Goal: Task Accomplishment & Management: Complete application form

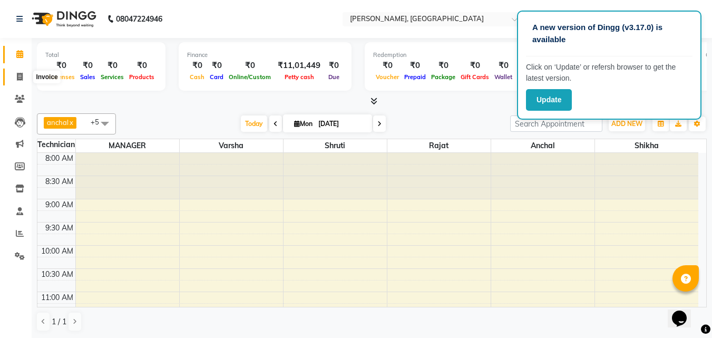
click at [18, 75] on icon at bounding box center [20, 77] width 6 height 8
select select "3755"
select select "service"
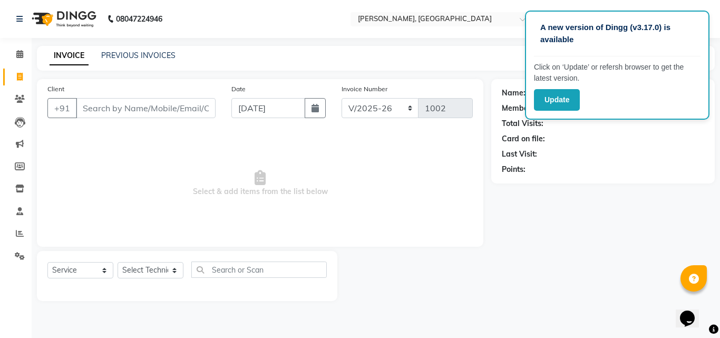
click at [96, 108] on input "Client" at bounding box center [146, 108] width 140 height 20
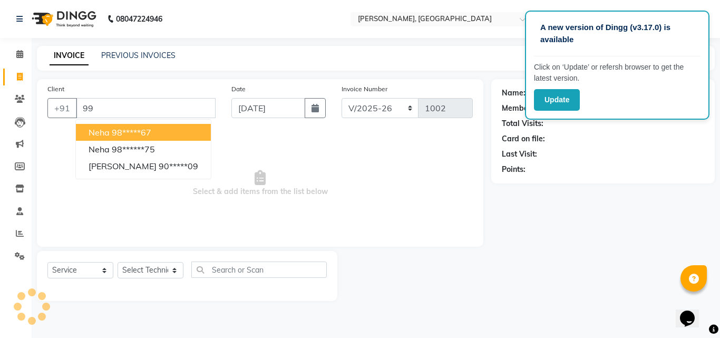
type input "9"
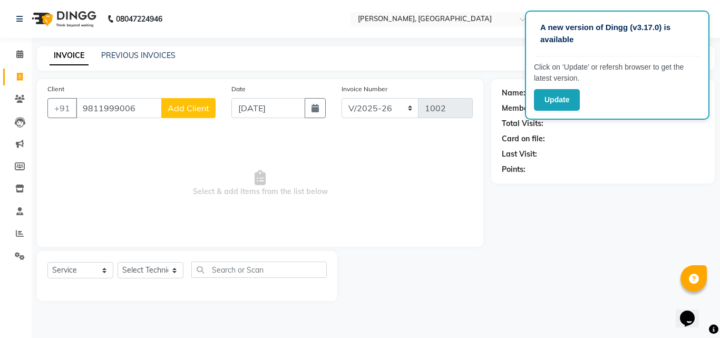
type input "9811999006"
click at [179, 110] on span "Add Client" at bounding box center [189, 108] width 42 height 11
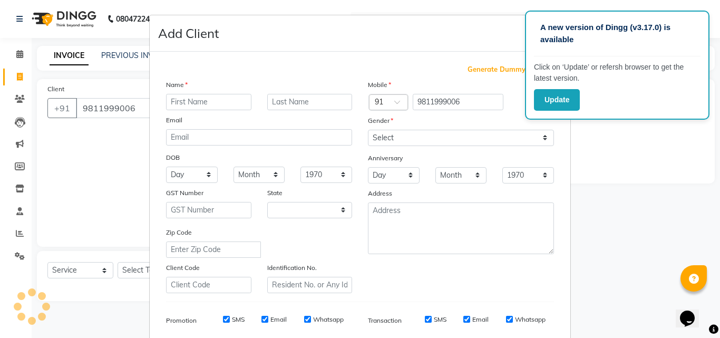
select select "21"
type input "anju"
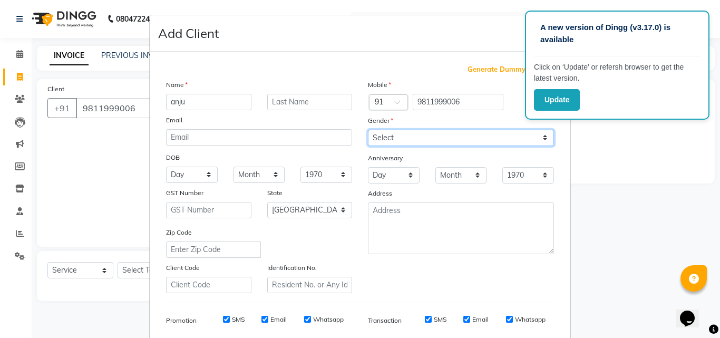
click at [401, 135] on select "Select [DEMOGRAPHIC_DATA] [DEMOGRAPHIC_DATA] Other Prefer Not To Say" at bounding box center [461, 138] width 186 height 16
select select "[DEMOGRAPHIC_DATA]"
click at [368, 130] on select "Select [DEMOGRAPHIC_DATA] [DEMOGRAPHIC_DATA] Other Prefer Not To Say" at bounding box center [461, 138] width 186 height 16
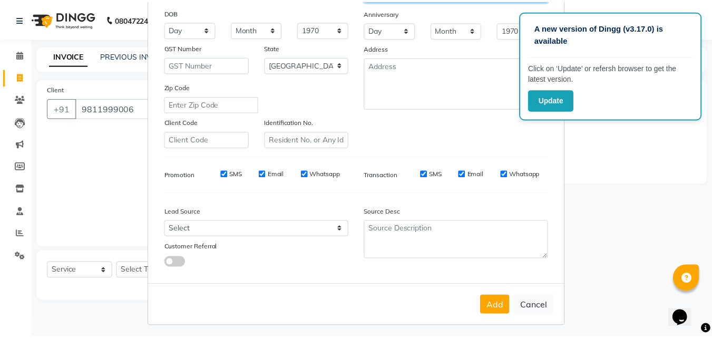
scroll to position [149, 0]
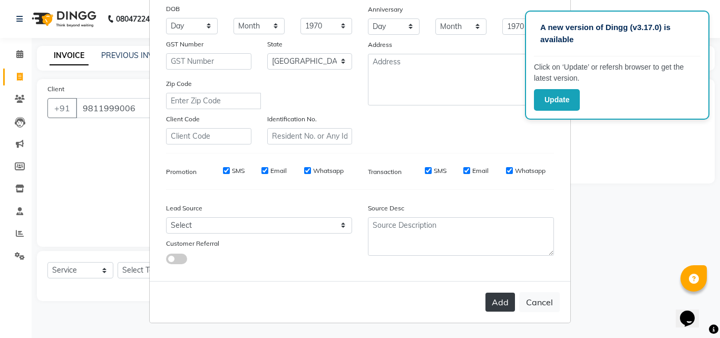
click at [494, 307] on button "Add" at bounding box center [501, 302] width 30 height 19
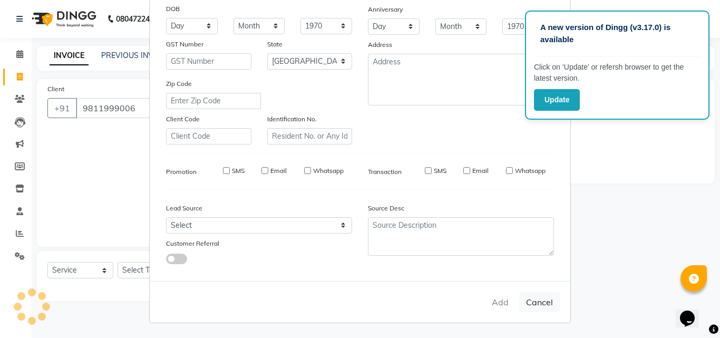
type input "98******06"
select select
select select "null"
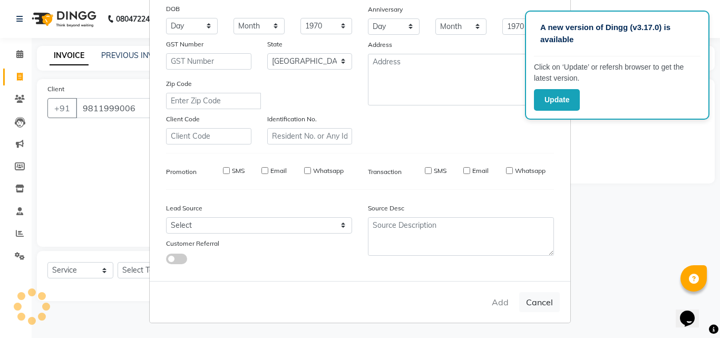
select select
checkbox input "false"
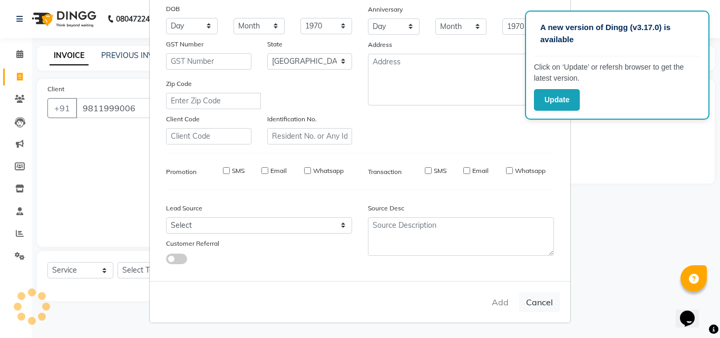
checkbox input "false"
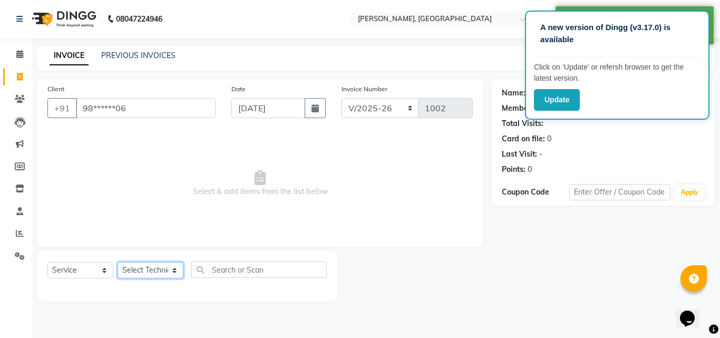
click at [158, 268] on select "Select Technician [PERSON_NAME] MANAGER rajat [PERSON_NAME]" at bounding box center [151, 270] width 66 height 16
select select "80823"
click at [118, 262] on select "Select Technician [PERSON_NAME] MANAGER rajat [PERSON_NAME]" at bounding box center [151, 270] width 66 height 16
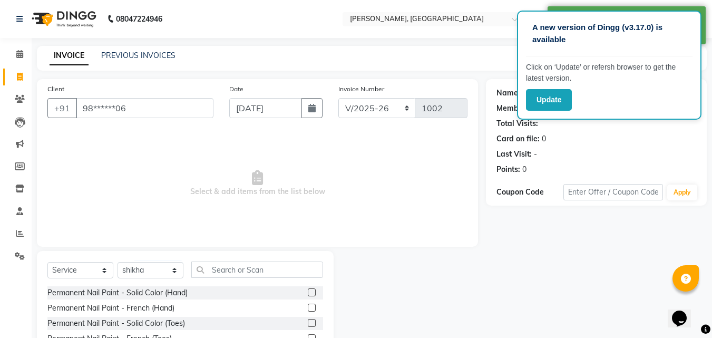
click at [152, 230] on span "Select & add items from the list below" at bounding box center [257, 183] width 420 height 105
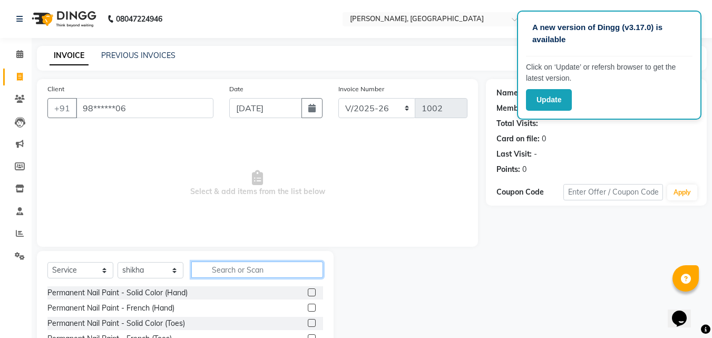
click at [220, 275] on input "text" at bounding box center [257, 269] width 132 height 16
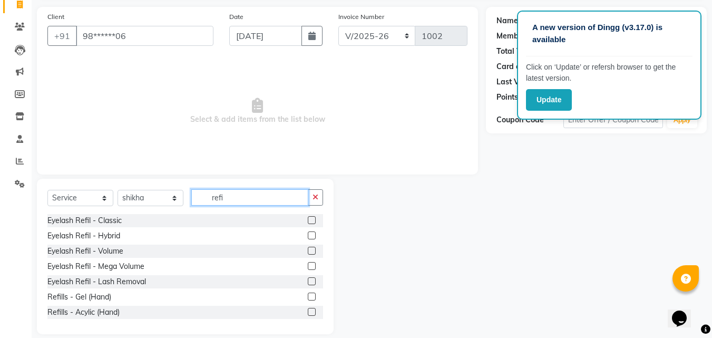
scroll to position [71, 0]
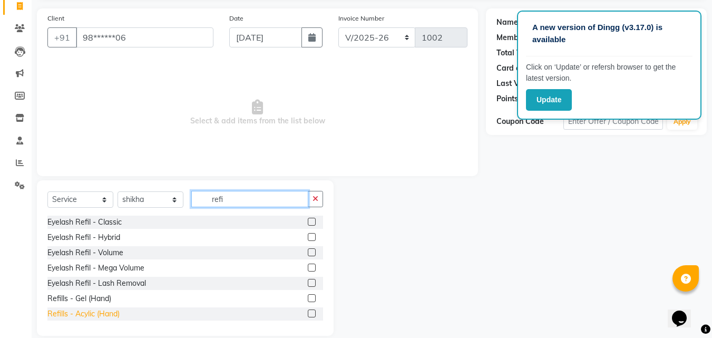
type input "refi"
click at [74, 316] on div "Refills - Acylic (Hand)" at bounding box center [83, 313] width 72 height 11
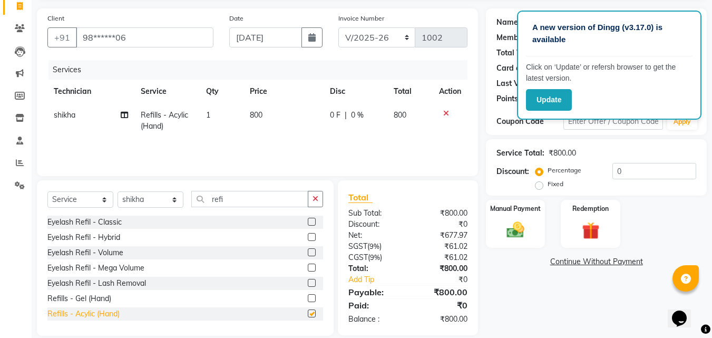
checkbox input "false"
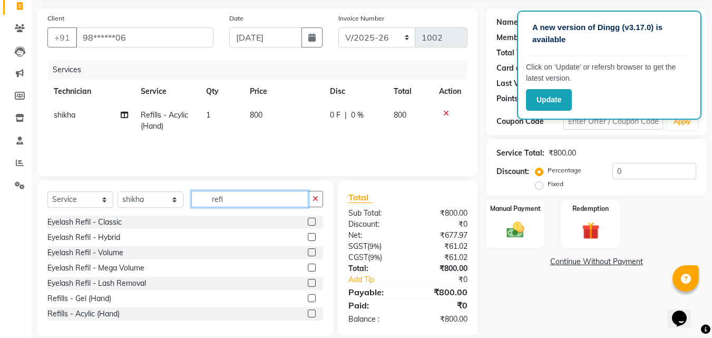
click at [231, 200] on input "refi" at bounding box center [249, 199] width 117 height 16
click at [133, 298] on div "Refills - Gel (Hand)" at bounding box center [185, 298] width 276 height 13
click at [100, 300] on div "Refills - Gel (Hand)" at bounding box center [79, 298] width 64 height 11
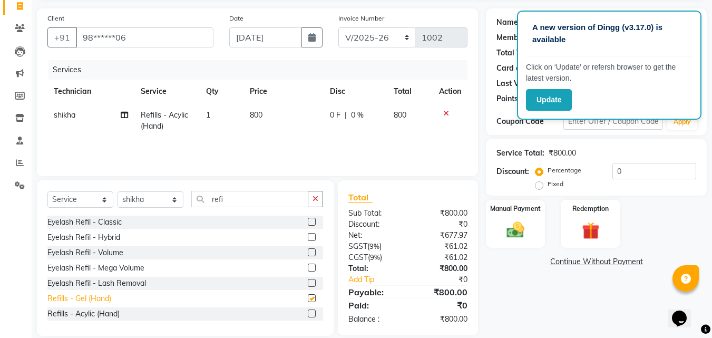
checkbox input "false"
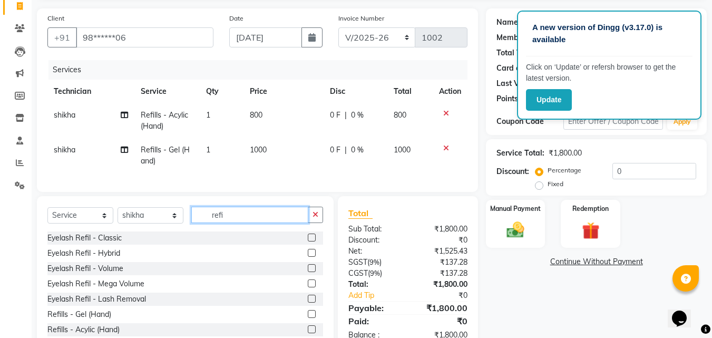
click at [241, 217] on input "refi" at bounding box center [249, 215] width 117 height 16
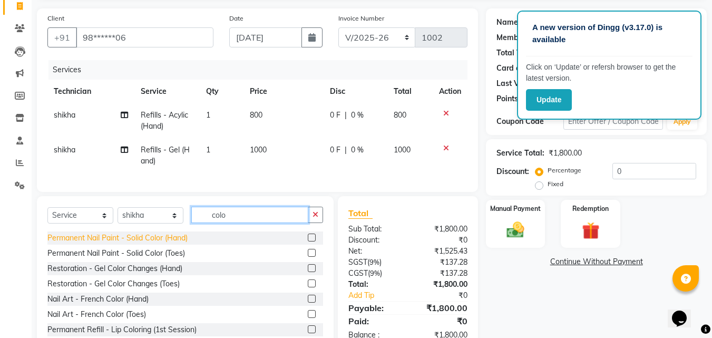
type input "colo"
click at [177, 244] on div "Permanent Nail Paint - Solid Color (Hand)" at bounding box center [117, 237] width 140 height 11
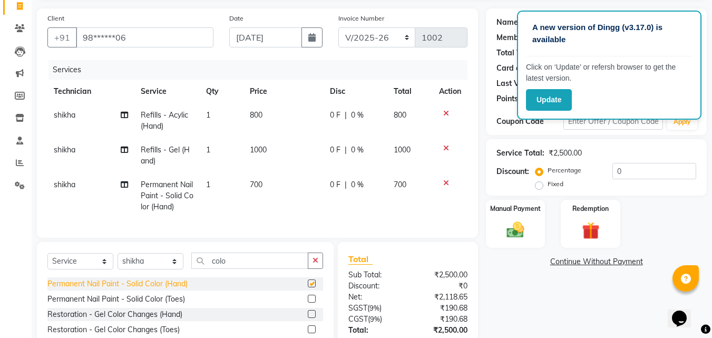
checkbox input "false"
click at [444, 114] on icon at bounding box center [446, 113] width 6 height 7
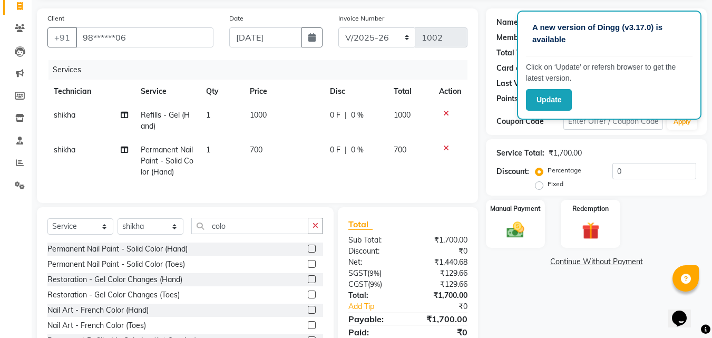
click at [265, 111] on span "1000" at bounding box center [258, 114] width 17 height 9
click at [265, 111] on td "1000" at bounding box center [284, 120] width 80 height 35
select select "80823"
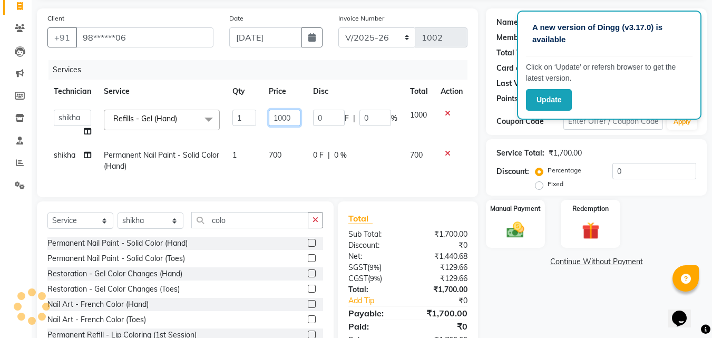
click at [293, 119] on input "1000" at bounding box center [285, 118] width 32 height 16
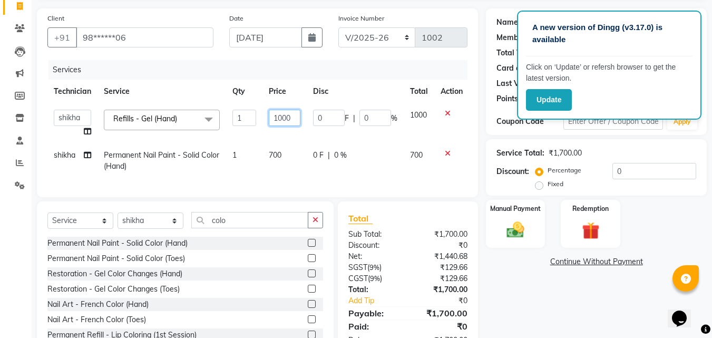
click at [293, 119] on input "1000" at bounding box center [285, 118] width 32 height 16
type input "900"
click at [285, 153] on td "700" at bounding box center [285, 160] width 44 height 35
select select "80823"
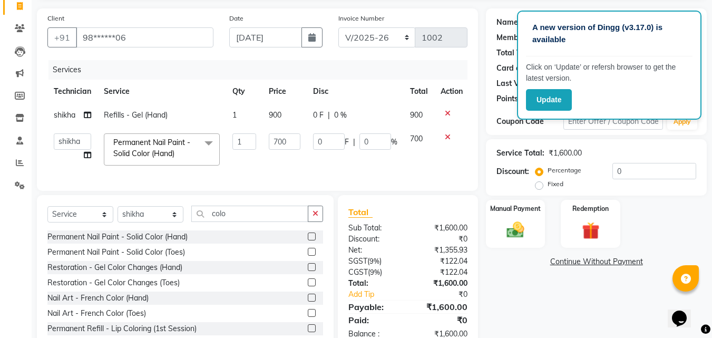
click at [285, 153] on td "700" at bounding box center [285, 149] width 44 height 45
click at [286, 135] on input "700" at bounding box center [285, 141] width 32 height 16
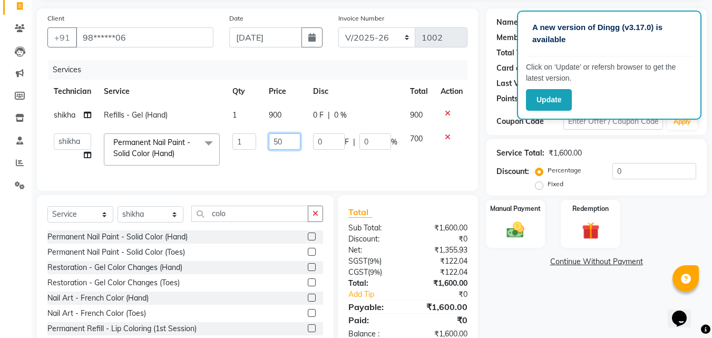
type input "500"
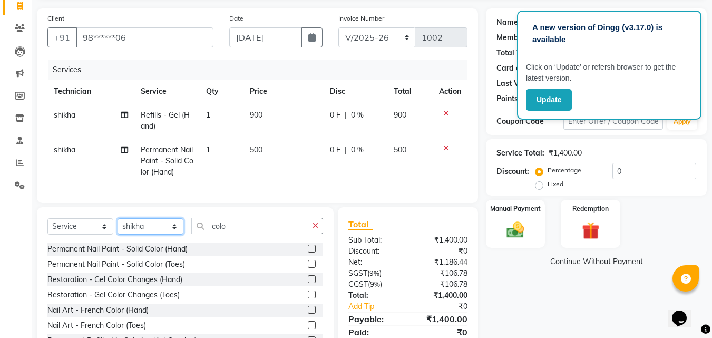
click at [157, 224] on div "Select Service Product Membership Package Voucher Prepaid Gift Card Select Tech…" at bounding box center [185, 285] width 297 height 156
select select "60471"
click at [118, 226] on select "Select Technician [PERSON_NAME] MANAGER rajat [PERSON_NAME]" at bounding box center [151, 226] width 66 height 16
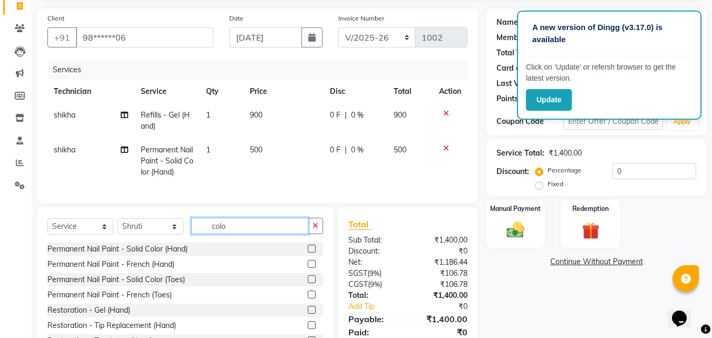
click at [228, 234] on input "colo" at bounding box center [249, 226] width 117 height 16
type input "colo"
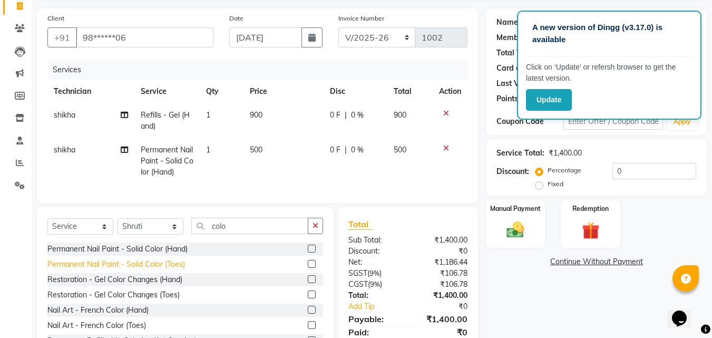
click at [128, 270] on div "Permanent Nail Paint - Solid Color (Toes)" at bounding box center [116, 264] width 138 height 11
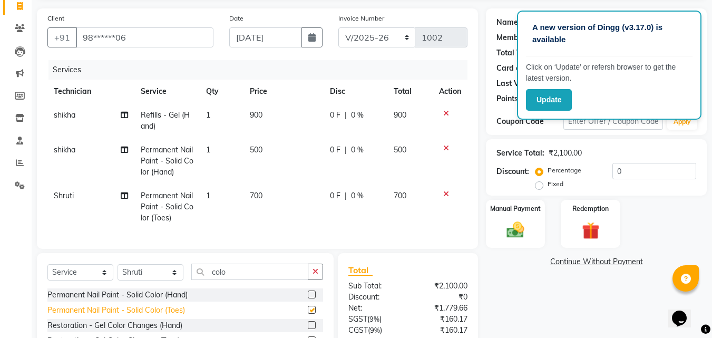
checkbox input "false"
click at [263, 195] on td "700" at bounding box center [284, 207] width 80 height 46
select select "60471"
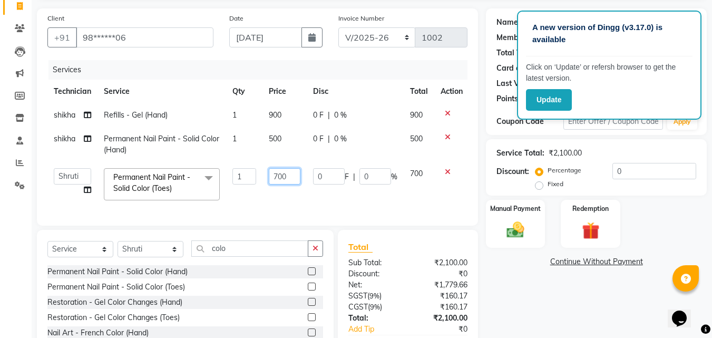
click at [288, 178] on input "700" at bounding box center [285, 176] width 32 height 16
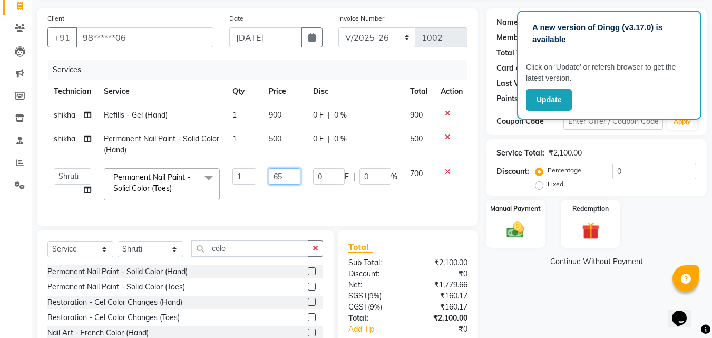
type input "650"
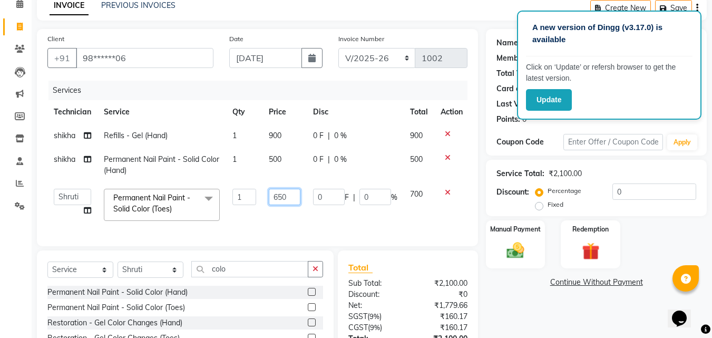
scroll to position [63, 0]
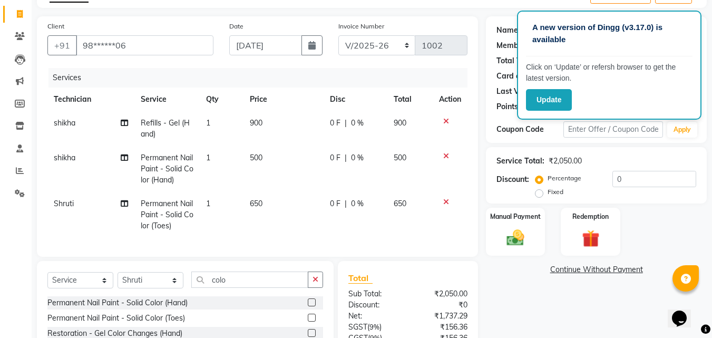
click at [527, 305] on div "Name: Anju Membership: No Active Membership Total Visits: Card on file: 0 Last …" at bounding box center [600, 216] width 229 height 400
click at [518, 244] on img at bounding box center [516, 237] width 30 height 21
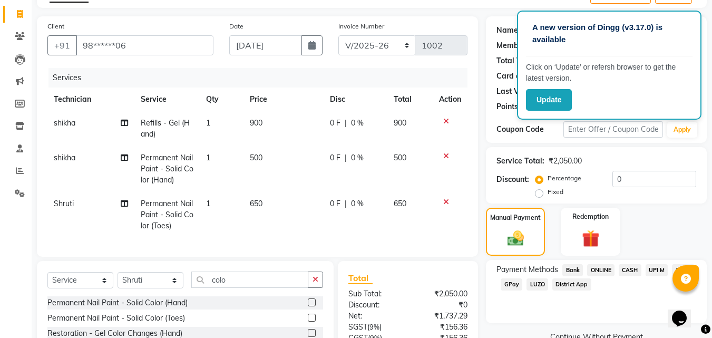
click at [555, 283] on span "District App" at bounding box center [571, 284] width 39 height 12
click at [658, 269] on span "UPI M" at bounding box center [657, 270] width 23 height 12
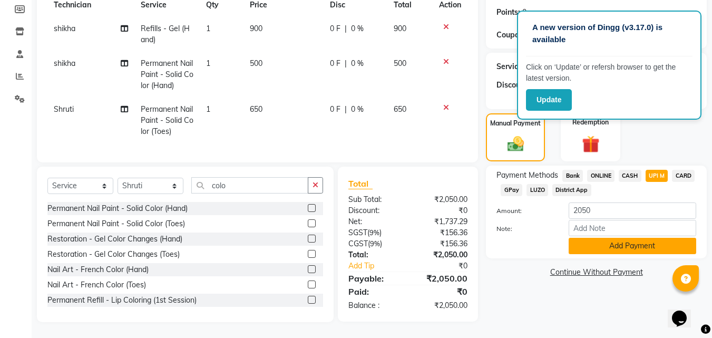
click at [623, 239] on button "Add Payment" at bounding box center [633, 246] width 128 height 16
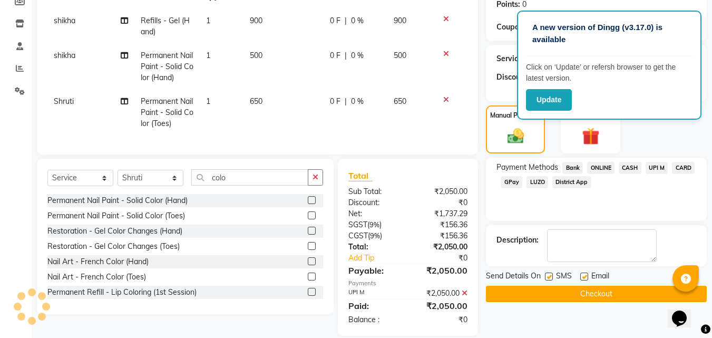
click at [588, 295] on button "Checkout" at bounding box center [596, 294] width 221 height 16
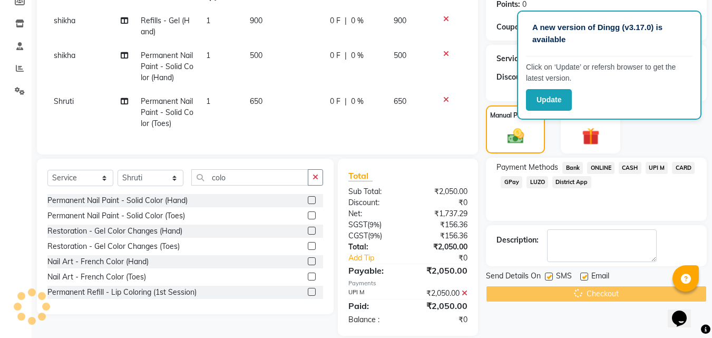
click at [588, 295] on div "Checkout" at bounding box center [596, 294] width 221 height 16
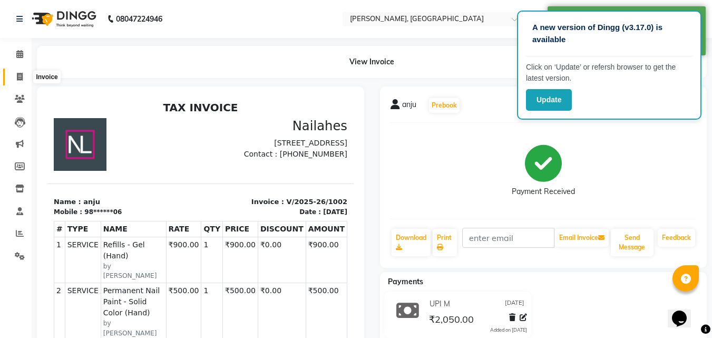
click at [20, 76] on icon at bounding box center [20, 77] width 6 height 8
select select "service"
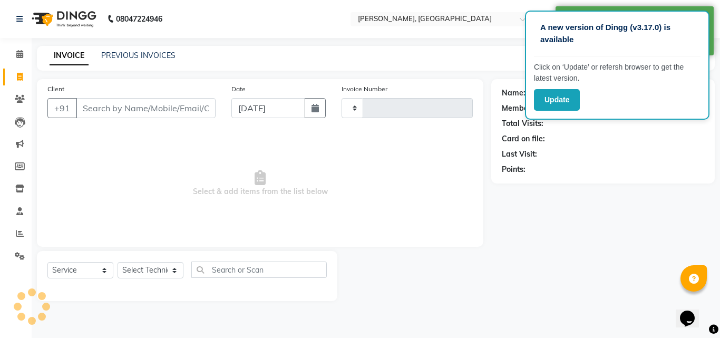
type input "1003"
select select "3755"
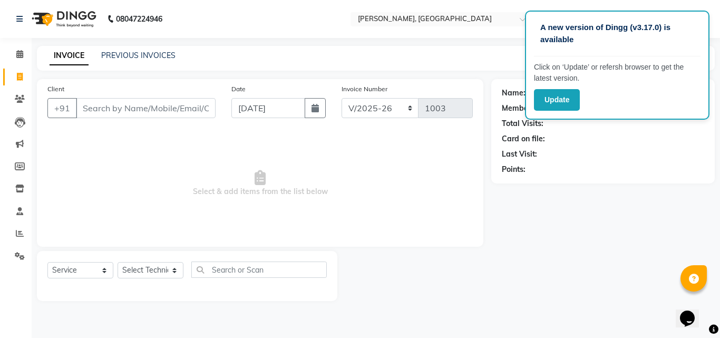
click at [99, 106] on input "Client" at bounding box center [146, 108] width 140 height 20
type input "9311852335"
click at [205, 110] on span "Add Client" at bounding box center [189, 108] width 42 height 11
select select "21"
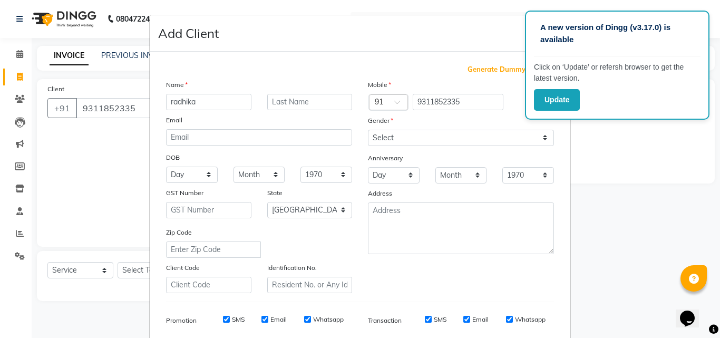
type input "radhika"
click at [373, 138] on select "Select [DEMOGRAPHIC_DATA] [DEMOGRAPHIC_DATA] Other Prefer Not To Say" at bounding box center [461, 138] width 186 height 16
select select "[DEMOGRAPHIC_DATA]"
click at [368, 130] on select "Select [DEMOGRAPHIC_DATA] [DEMOGRAPHIC_DATA] Other Prefer Not To Say" at bounding box center [461, 138] width 186 height 16
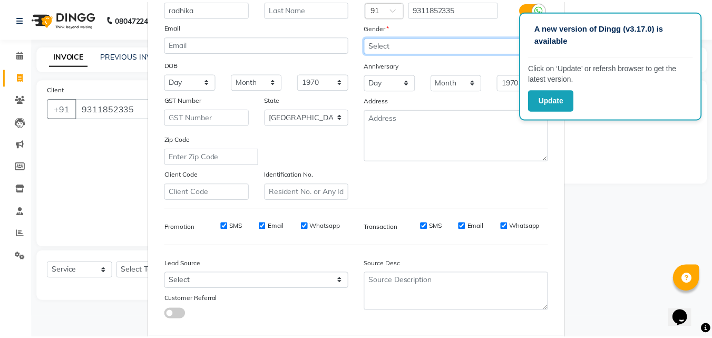
scroll to position [149, 0]
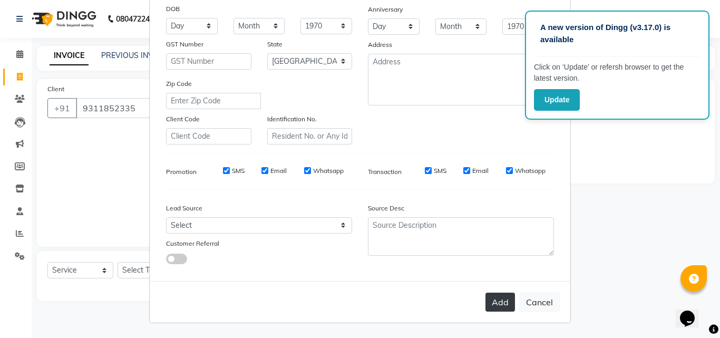
click at [499, 308] on button "Add" at bounding box center [501, 302] width 30 height 19
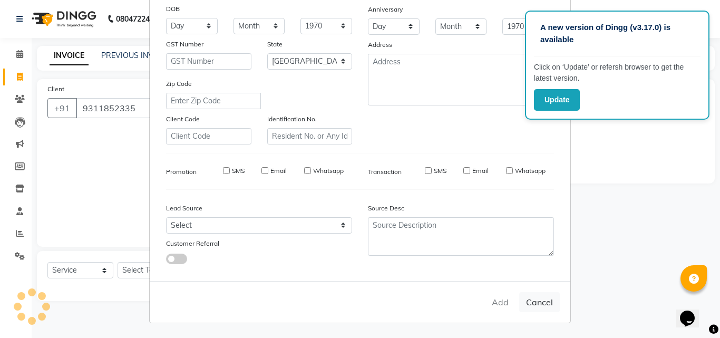
type input "93******35"
select select
select select "null"
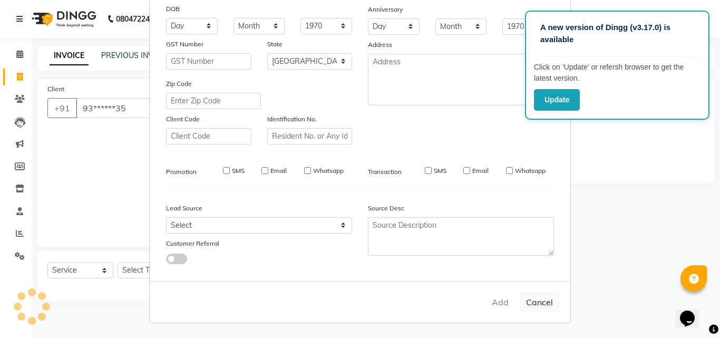
select select
checkbox input "false"
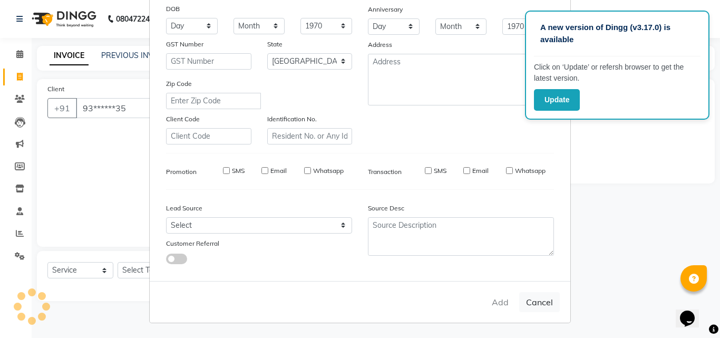
checkbox input "false"
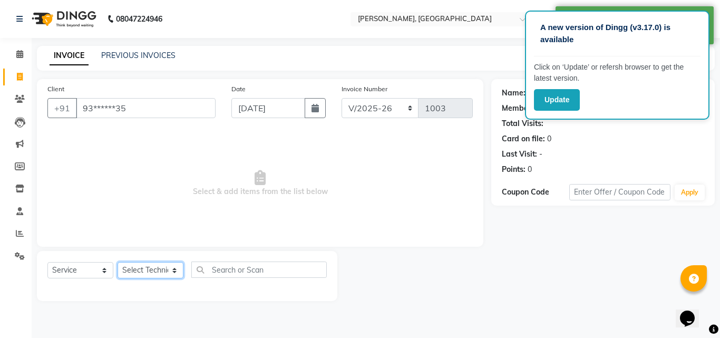
click at [148, 268] on select "Select Technician [PERSON_NAME] MANAGER rajat [PERSON_NAME]" at bounding box center [151, 270] width 66 height 16
select select "60471"
click at [118, 262] on select "Select Technician [PERSON_NAME] MANAGER rajat [PERSON_NAME]" at bounding box center [151, 270] width 66 height 16
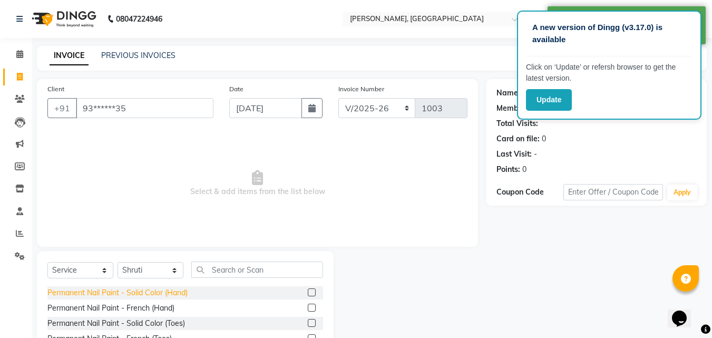
click at [183, 288] on div "Permanent Nail Paint - Solid Color (Hand)" at bounding box center [117, 292] width 140 height 11
checkbox input "false"
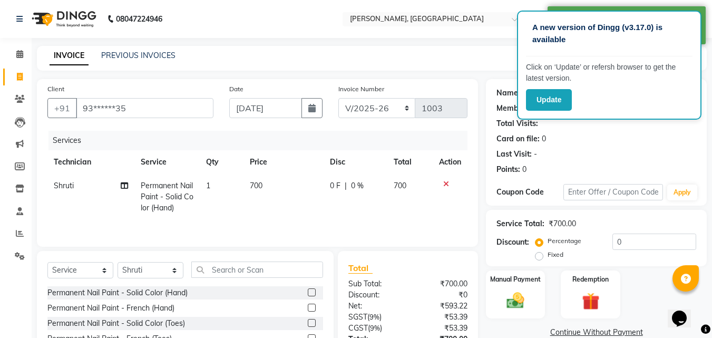
click at [269, 183] on td "700" at bounding box center [284, 197] width 80 height 46
select select "60471"
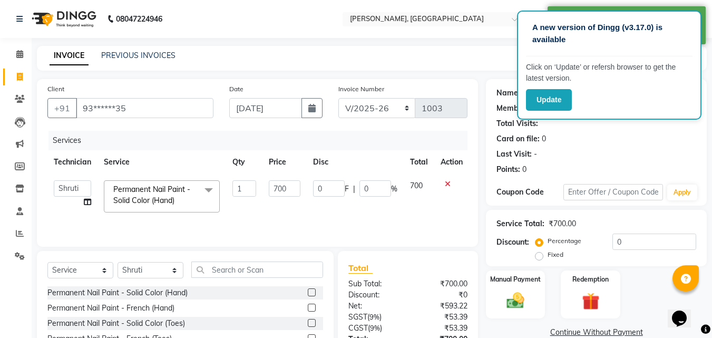
click at [269, 183] on input "700" at bounding box center [285, 188] width 32 height 16
type input "5"
type input "500"
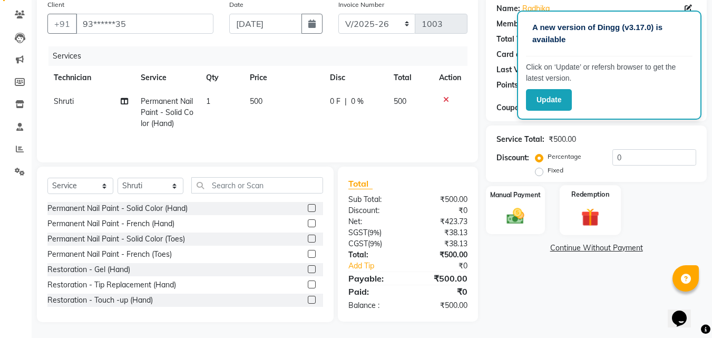
click at [575, 273] on div "Name: [PERSON_NAME] Membership: No Active Membership Total Visits: Card on file…" at bounding box center [600, 158] width 229 height 327
click at [513, 216] on img at bounding box center [516, 216] width 30 height 21
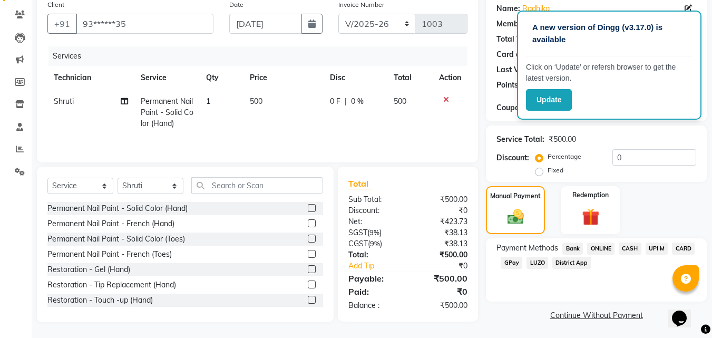
click at [631, 244] on span "CASH" at bounding box center [630, 249] width 23 height 12
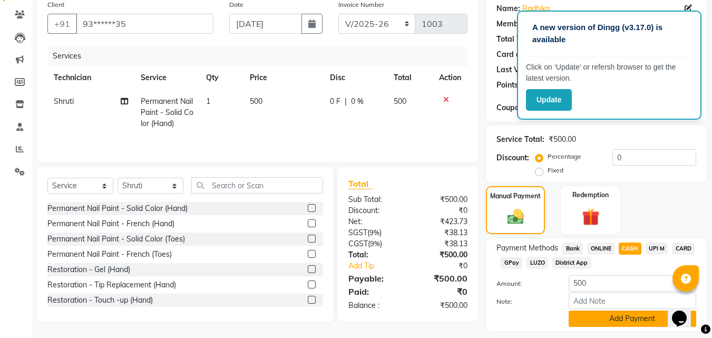
click at [616, 321] on button "Add Payment" at bounding box center [633, 319] width 128 height 16
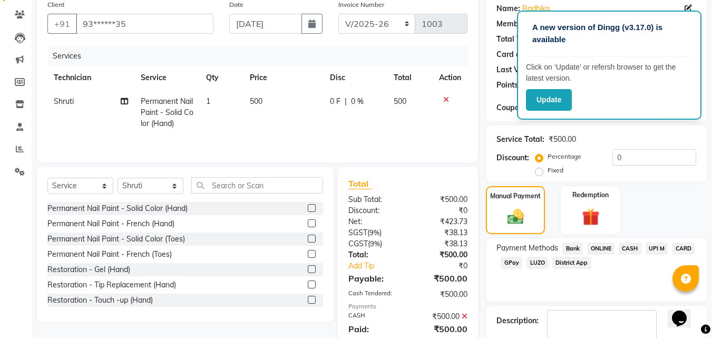
scroll to position [145, 0]
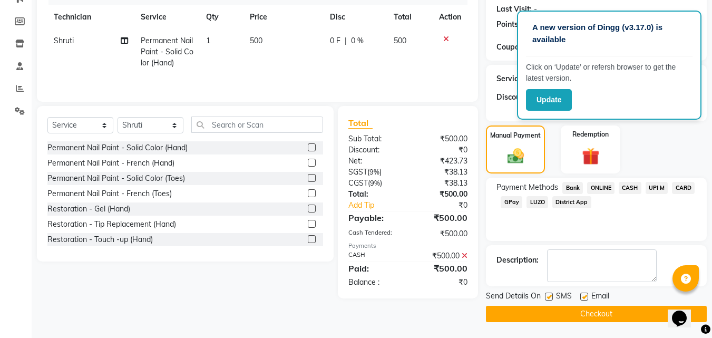
click at [609, 311] on button "Checkout" at bounding box center [596, 314] width 221 height 16
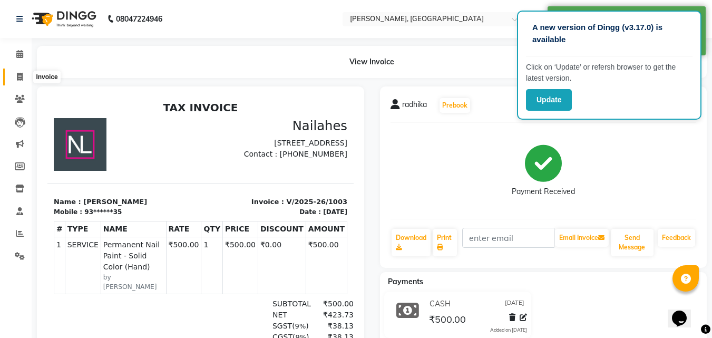
click at [20, 72] on span at bounding box center [20, 77] width 18 height 12
select select "service"
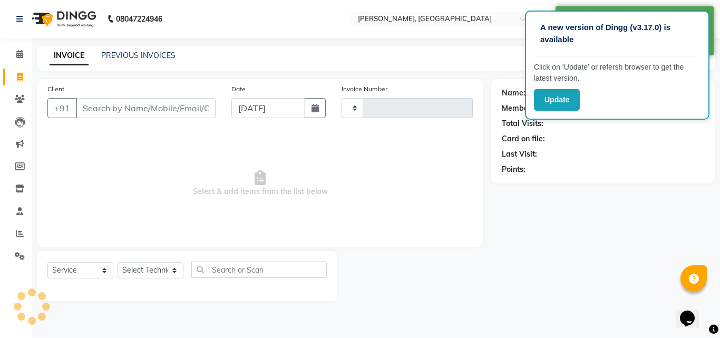
type input "1004"
select select "3755"
click at [91, 107] on input "Client" at bounding box center [146, 108] width 140 height 20
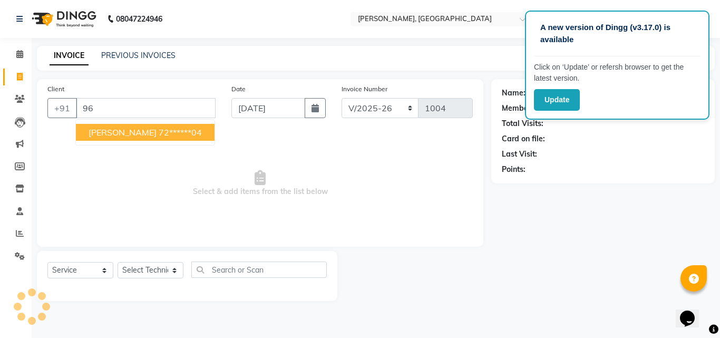
type input "9"
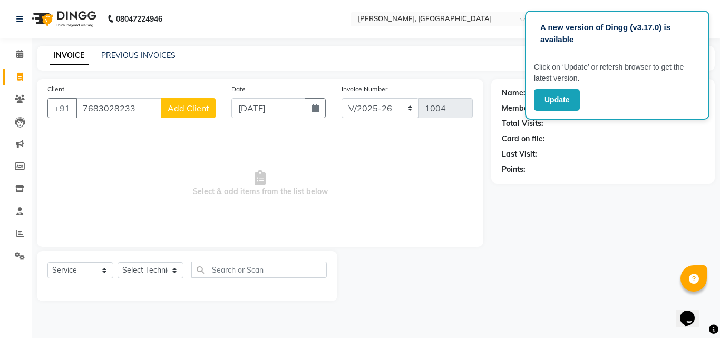
type input "7683028233"
click at [195, 115] on button "Add Client" at bounding box center [188, 108] width 54 height 20
select select "21"
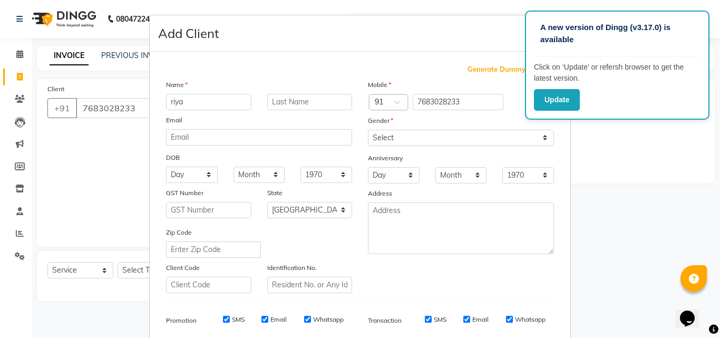
type input "riya"
click at [420, 137] on select "Select [DEMOGRAPHIC_DATA] [DEMOGRAPHIC_DATA] Other Prefer Not To Say" at bounding box center [461, 138] width 186 height 16
select select "[DEMOGRAPHIC_DATA]"
click at [368, 130] on select "Select [DEMOGRAPHIC_DATA] [DEMOGRAPHIC_DATA] Other Prefer Not To Say" at bounding box center [461, 138] width 186 height 16
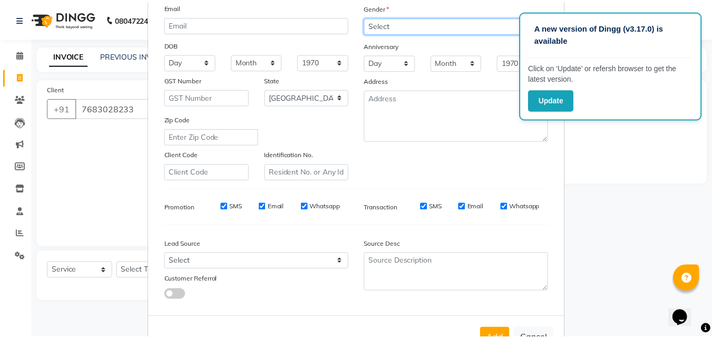
scroll to position [120, 0]
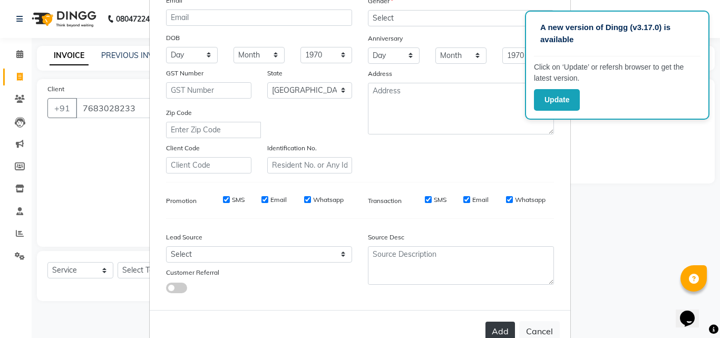
click at [500, 331] on button "Add" at bounding box center [501, 331] width 30 height 19
type input "76******33"
select select
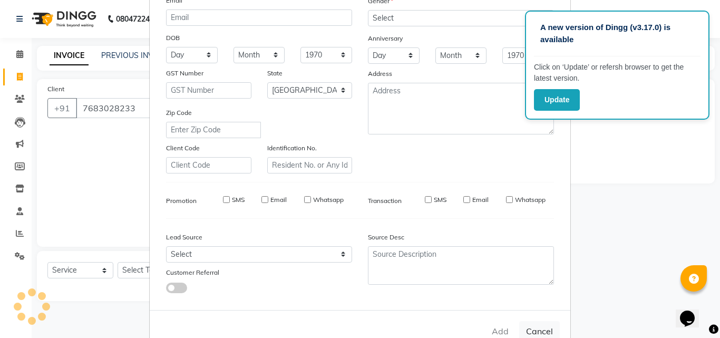
select select "null"
select select
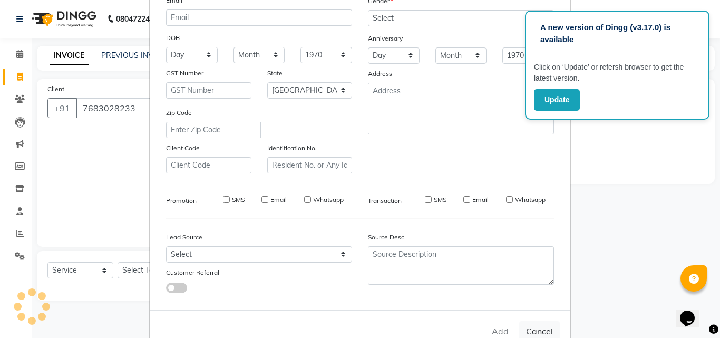
checkbox input "false"
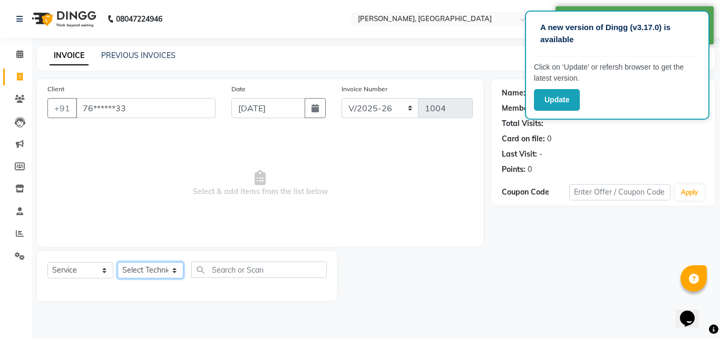
click at [148, 274] on select "Select Technician [PERSON_NAME] MANAGER rajat [PERSON_NAME]" at bounding box center [151, 270] width 66 height 16
select select "90321"
click at [118, 262] on select "Select Technician [PERSON_NAME] MANAGER rajat [PERSON_NAME]" at bounding box center [151, 270] width 66 height 16
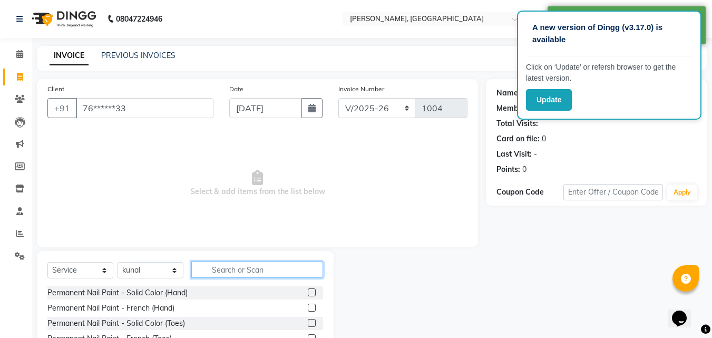
click at [240, 267] on input "text" at bounding box center [257, 269] width 132 height 16
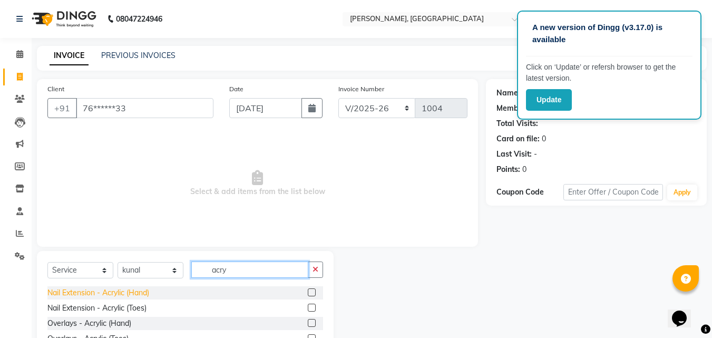
type input "acry"
click at [125, 292] on div "Nail Extension - Acrylic (Hand)" at bounding box center [98, 292] width 102 height 11
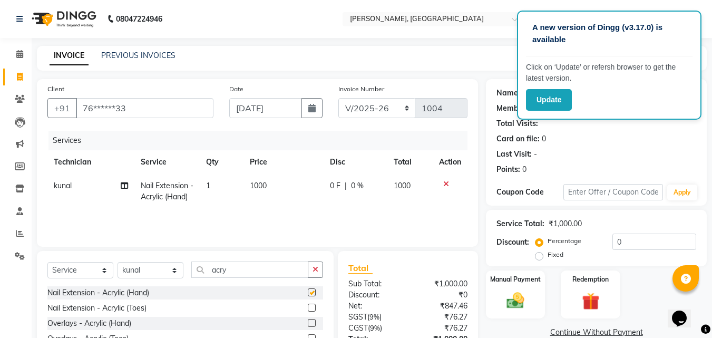
checkbox input "false"
click at [263, 275] on input "acry" at bounding box center [249, 269] width 117 height 16
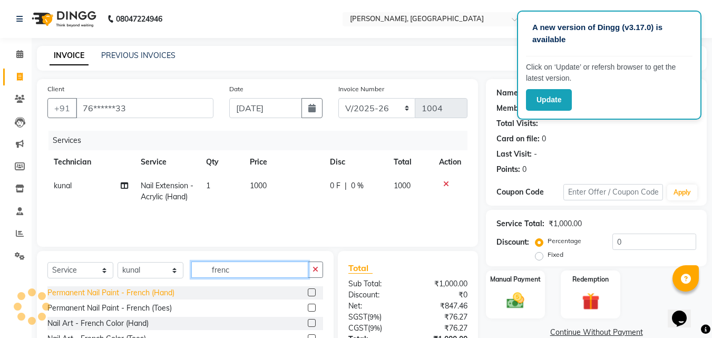
type input "frenc"
click at [111, 292] on div "Permanent Nail Paint - French (Hand)" at bounding box center [110, 292] width 127 height 11
checkbox input "false"
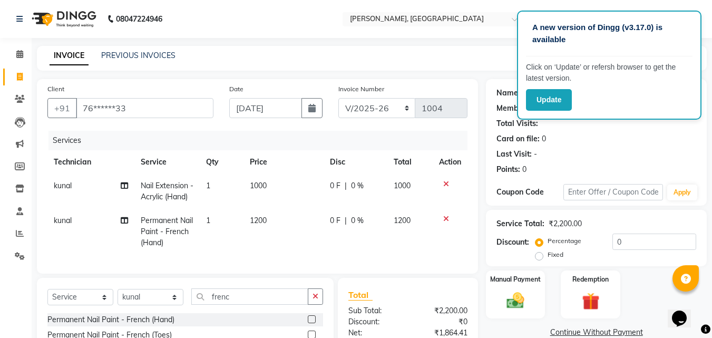
click at [265, 225] on span "1200" at bounding box center [258, 220] width 17 height 9
select select "90321"
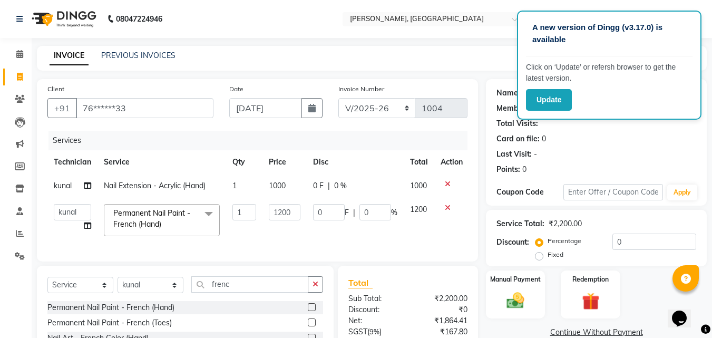
click at [265, 228] on td "1200" at bounding box center [285, 220] width 44 height 45
click at [291, 214] on input "1200" at bounding box center [285, 212] width 32 height 16
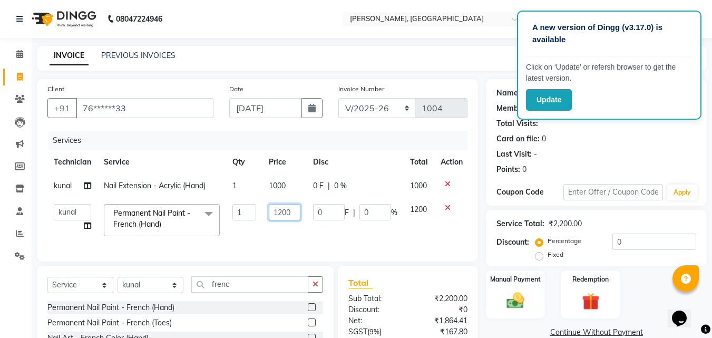
click at [291, 214] on input "1200" at bounding box center [285, 212] width 32 height 16
type input "1500"
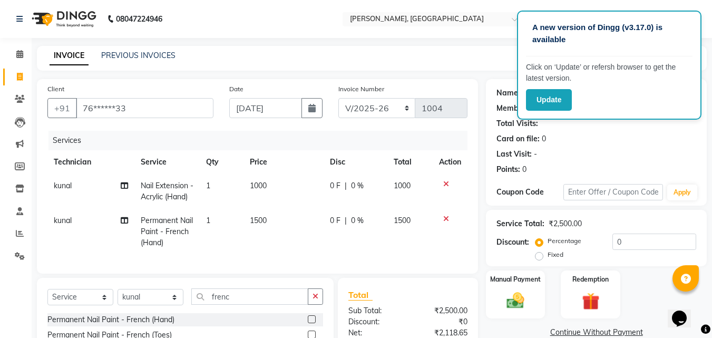
click at [285, 181] on td "1000" at bounding box center [284, 191] width 80 height 35
select select "90321"
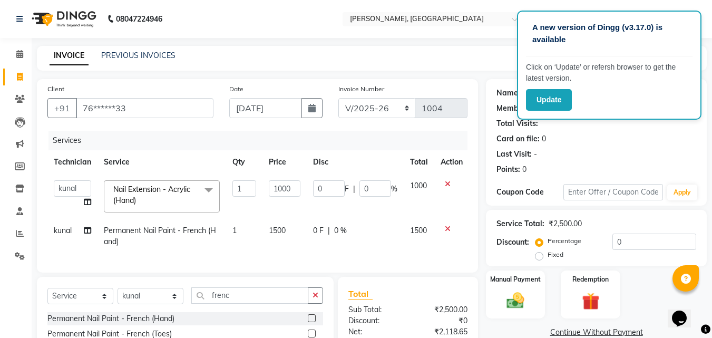
type input "8"
type input "700"
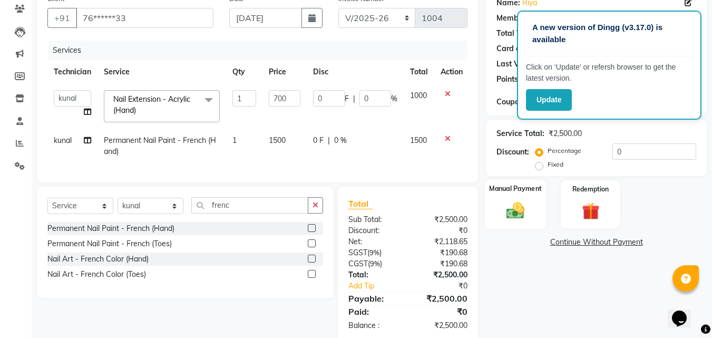
scroll to position [116, 0]
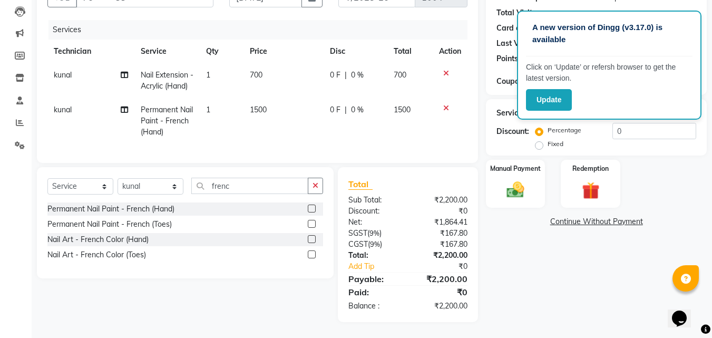
click at [525, 281] on div "Name: [PERSON_NAME] Membership: No Active Membership Total Visits: Card on file…" at bounding box center [600, 145] width 229 height 354
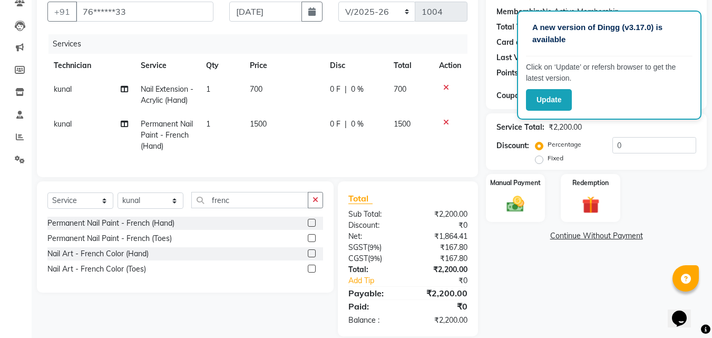
scroll to position [130, 0]
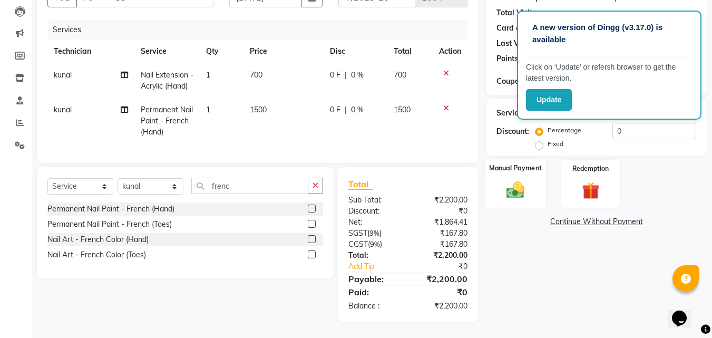
click at [510, 179] on img at bounding box center [516, 189] width 30 height 21
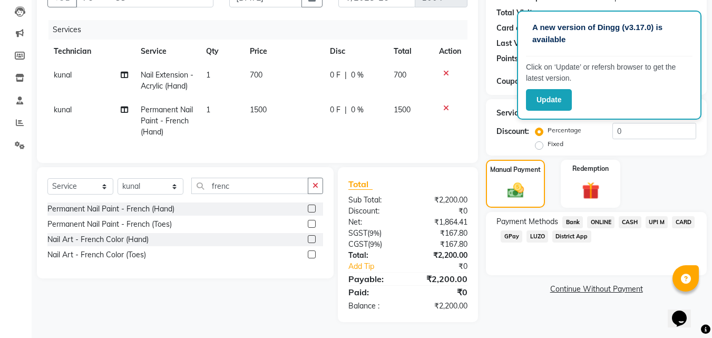
click at [653, 216] on span "UPI M" at bounding box center [657, 222] width 23 height 12
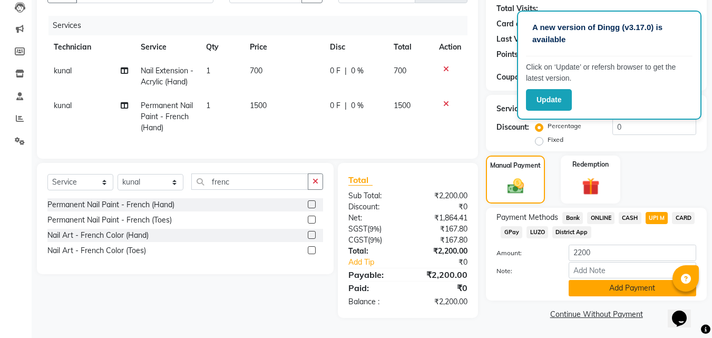
click at [599, 280] on button "Add Payment" at bounding box center [633, 288] width 128 height 16
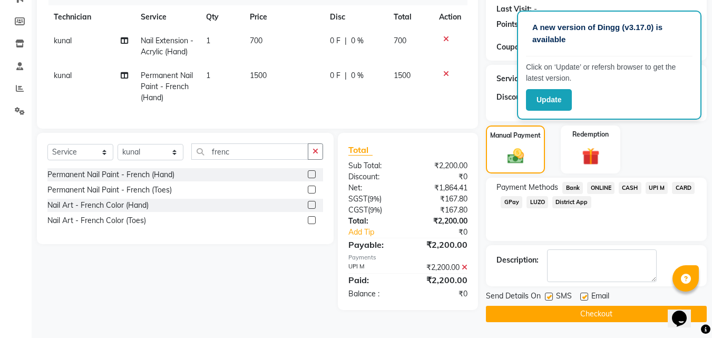
scroll to position [152, 0]
click at [586, 311] on button "Checkout" at bounding box center [596, 314] width 221 height 16
